Goal: Task Accomplishment & Management: Manage account settings

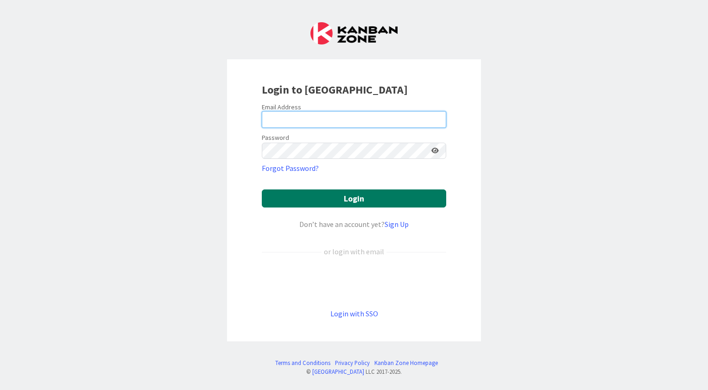
type input "[EMAIL_ADDRESS][PERSON_NAME][DOMAIN_NAME]"
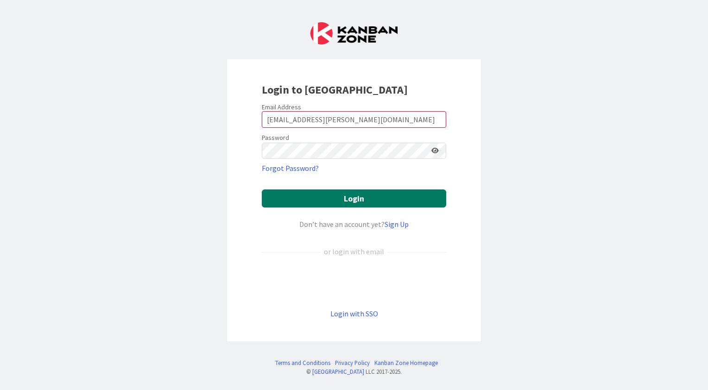
click at [350, 200] on button "Login" at bounding box center [354, 198] width 184 height 18
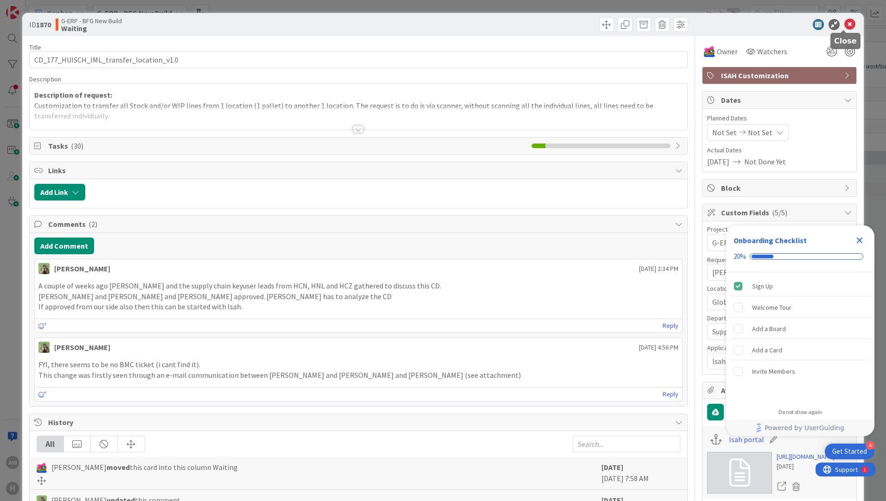
click at [707, 24] on icon at bounding box center [849, 24] width 11 height 11
